Goal: Information Seeking & Learning: Find specific fact

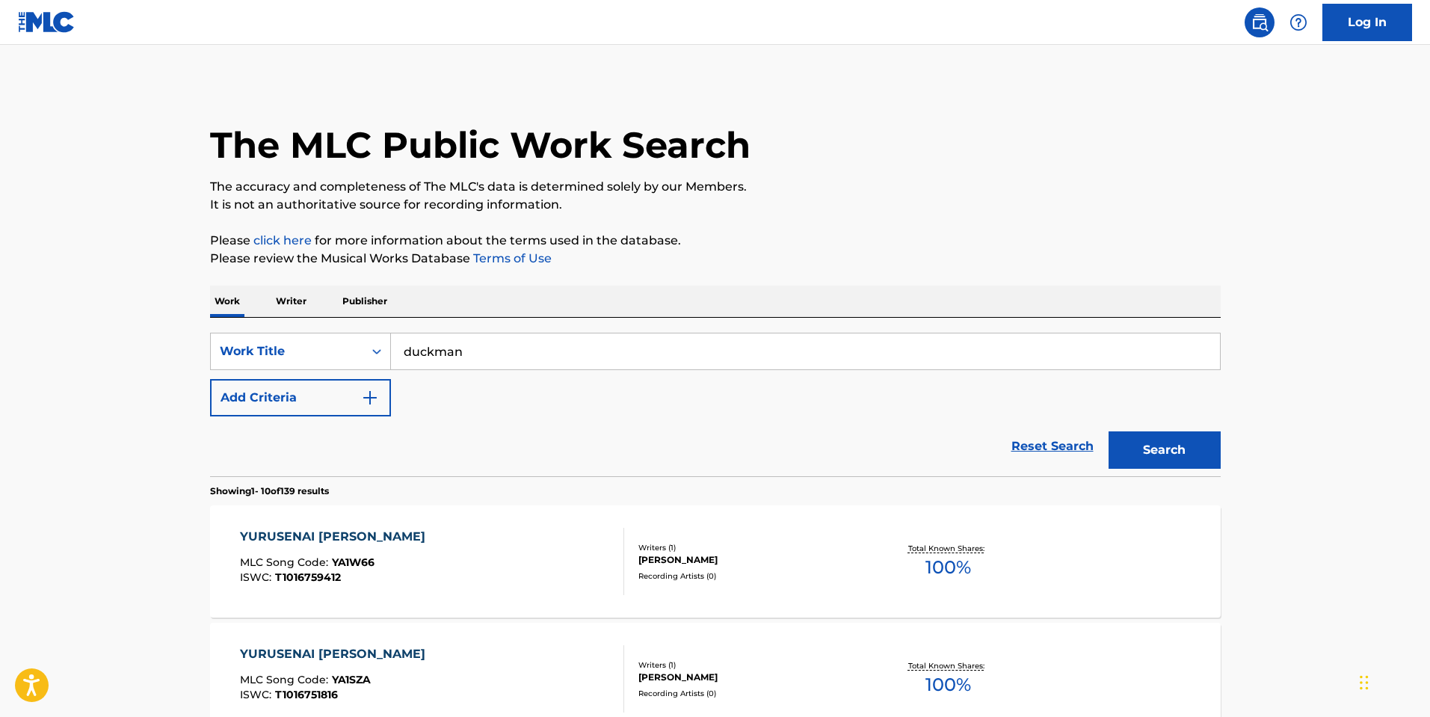
type input "duckman"
click at [210, 379] on button "Add Criteria" at bounding box center [300, 397] width 181 height 37
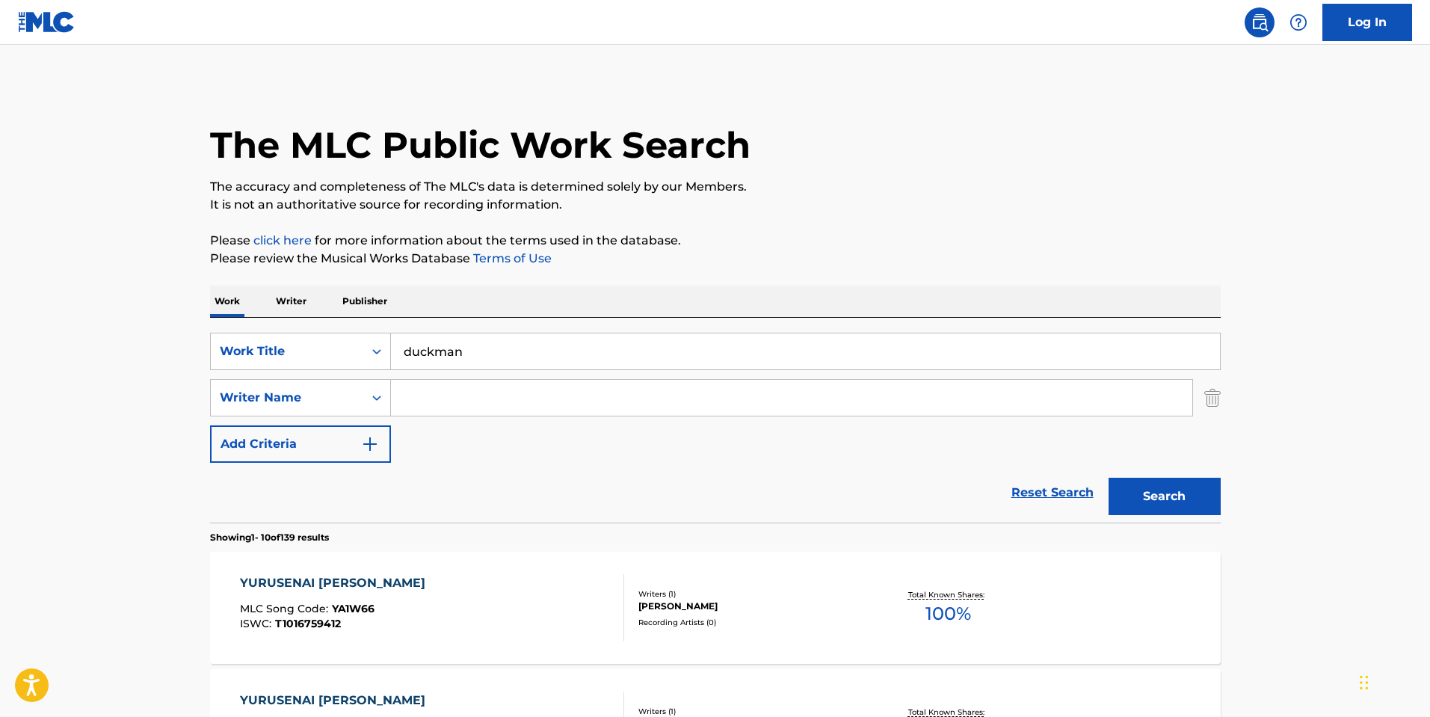
paste input "[PERSON_NAME] [PERSON_NAME] Yvega"
click at [1108, 478] on button "Search" at bounding box center [1164, 496] width 112 height 37
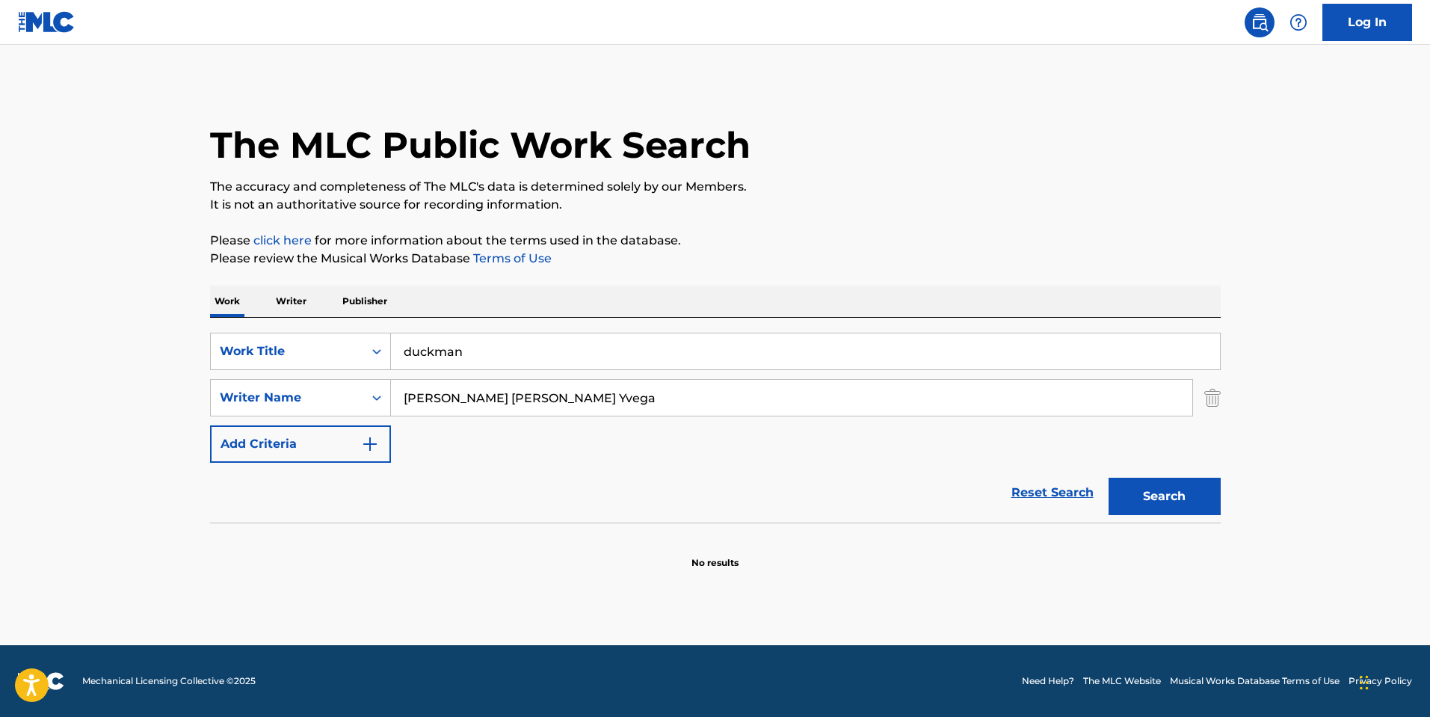
drag, startPoint x: 499, startPoint y: 401, endPoint x: 746, endPoint y: 391, distance: 246.8
click at [746, 391] on input "[PERSON_NAME] [PERSON_NAME] Yvega" at bounding box center [791, 398] width 801 height 36
type input "[PERSON_NAME]"
click at [1108, 478] on button "Search" at bounding box center [1164, 496] width 112 height 37
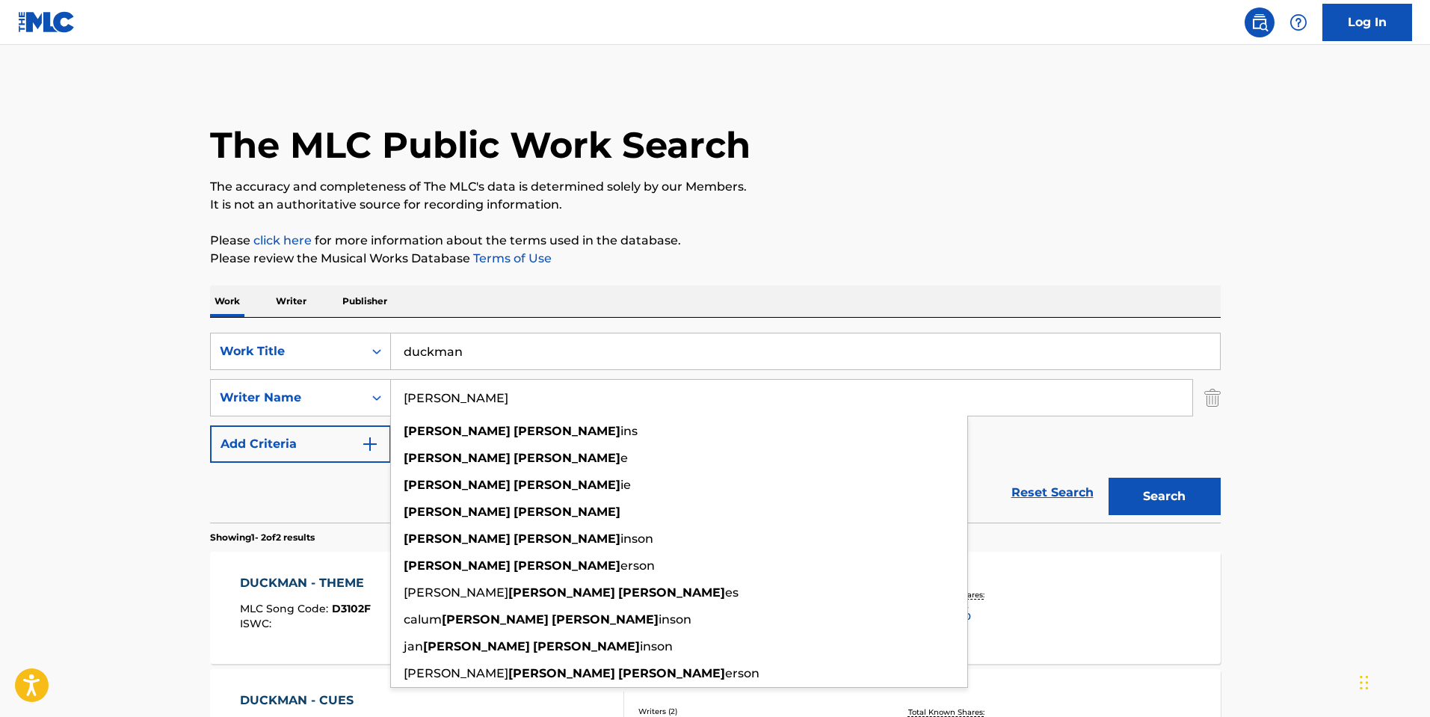
click at [10, 530] on main "The MLC Public Work Search The accuracy and completeness of The MLC's data is d…" at bounding box center [715, 452] width 1430 height 814
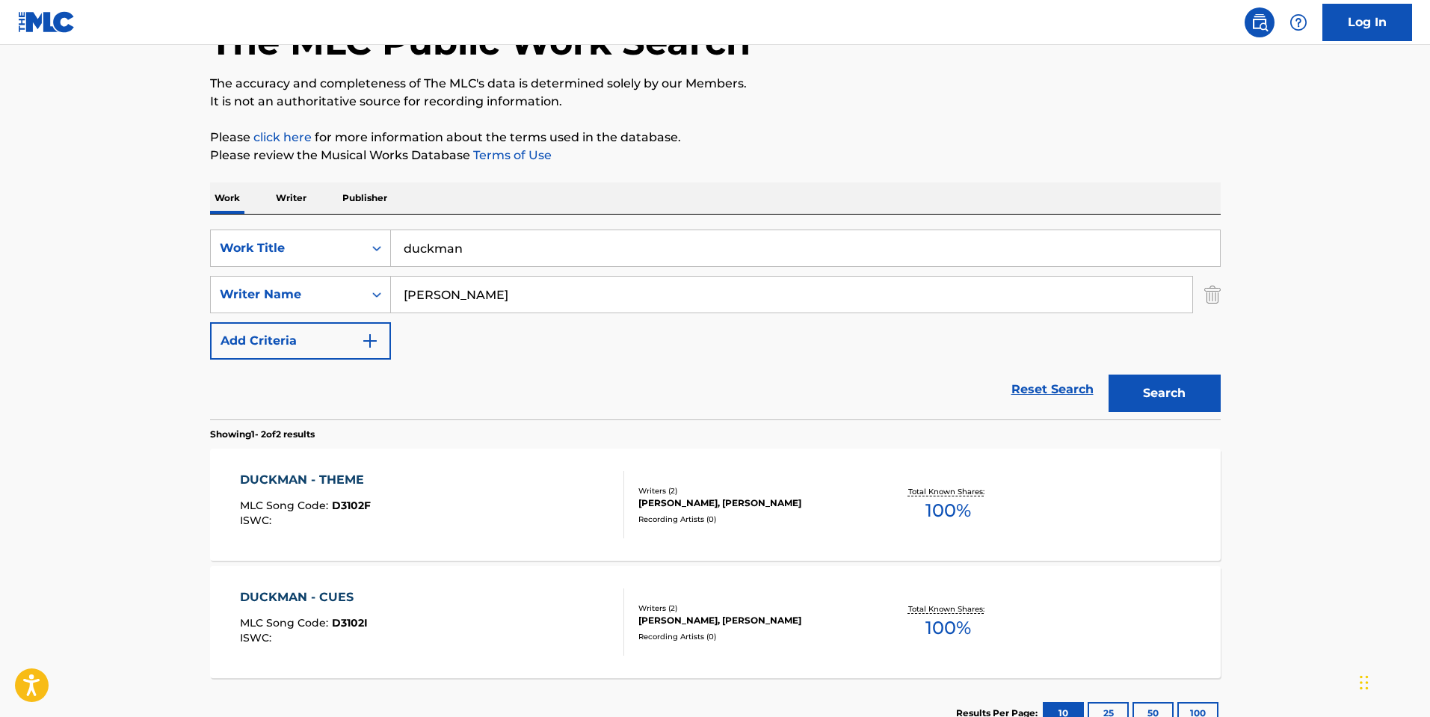
scroll to position [214, 0]
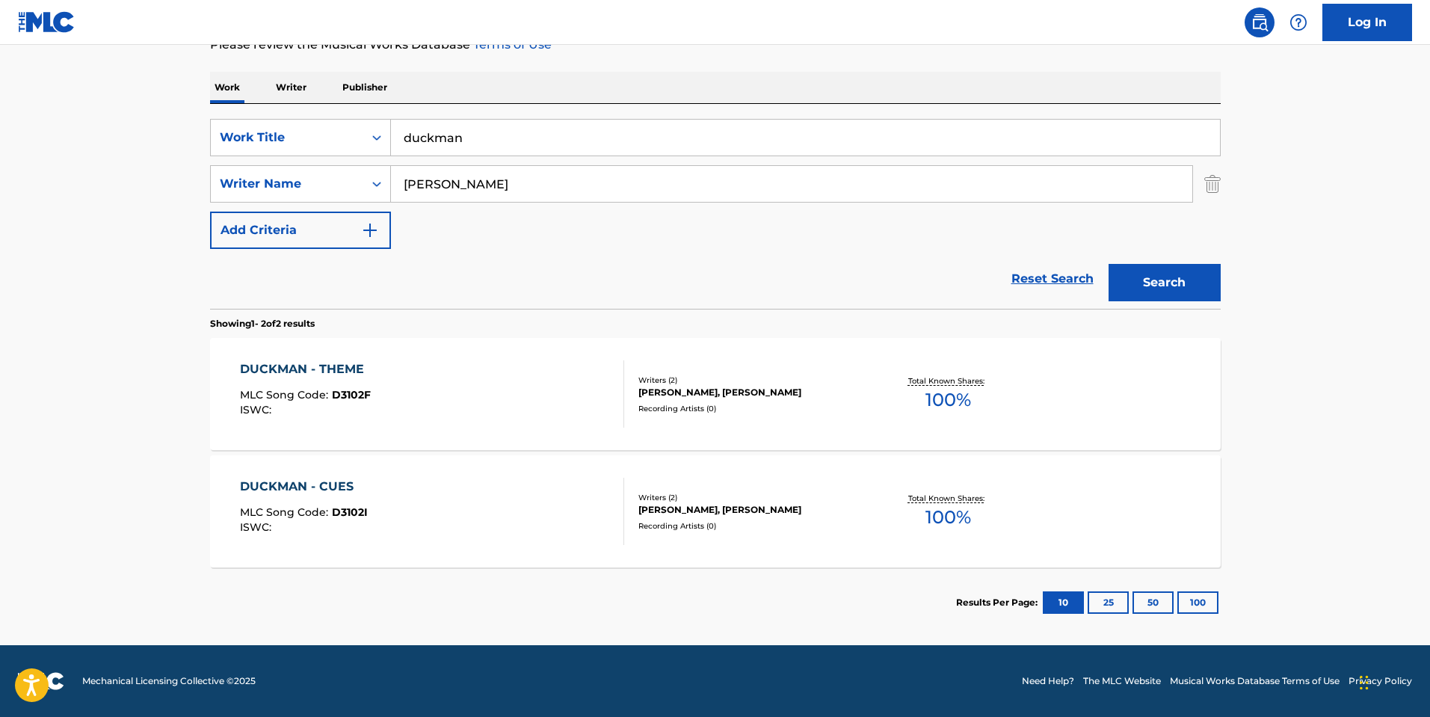
click at [411, 487] on div "DUCKMAN - CUES MLC Song Code : D3102I ISWC :" at bounding box center [432, 511] width 384 height 67
